Goal: Information Seeking & Learning: Learn about a topic

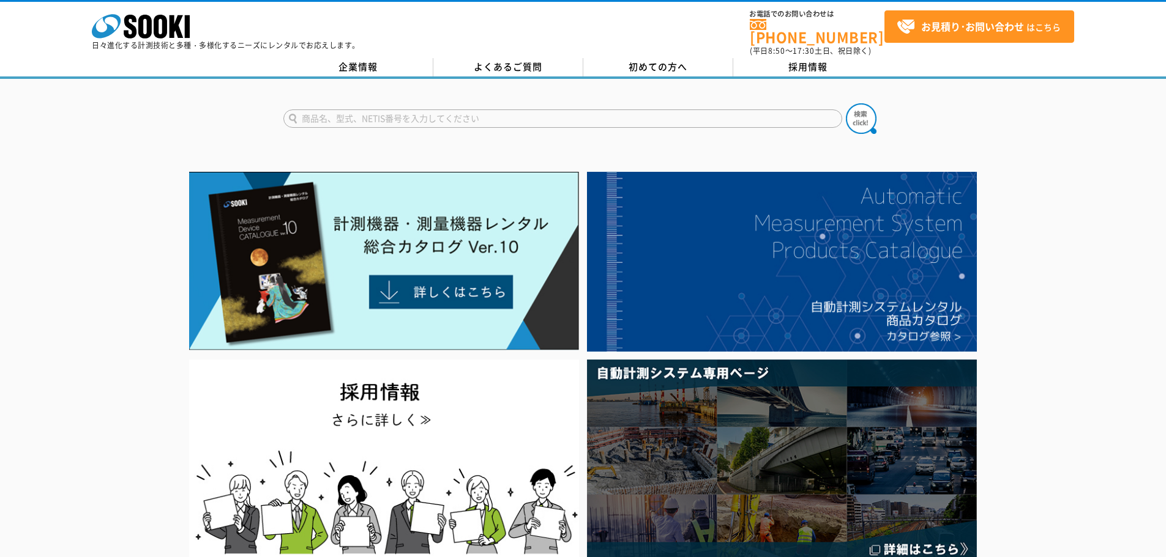
click at [533, 110] on input "text" at bounding box center [562, 119] width 559 height 18
type input "風量計"
click at [846, 103] on button at bounding box center [861, 118] width 31 height 31
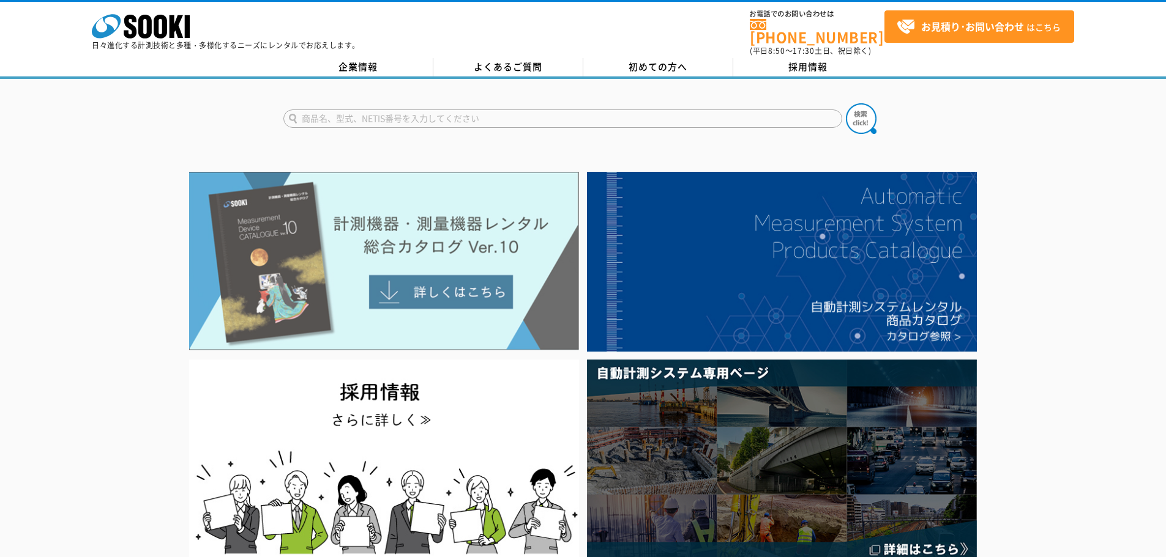
click at [360, 257] on img at bounding box center [384, 261] width 390 height 179
